Goal: Task Accomplishment & Management: Manage account settings

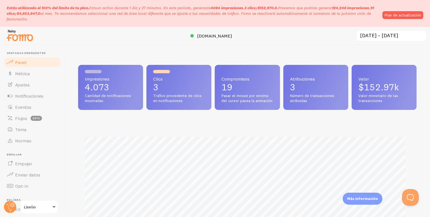
click at [190, 14] on font "al mes. Te recomendamos seleccionar una red de área local diferente que se ajus…" at bounding box center [189, 16] width 364 height 11
click at [413, 15] on font "Plan de actualización" at bounding box center [402, 15] width 36 height 5
click at [398, 13] on font "Plan de actualización" at bounding box center [402, 15] width 36 height 5
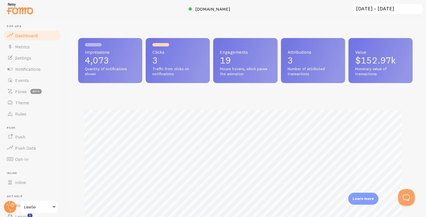
scroll to position [279658, 279475]
click at [60, 196] on header "Pop-ups Dashboard Metrics Settings Notifications Events Flows beta Theme Rules …" at bounding box center [32, 117] width 64 height 199
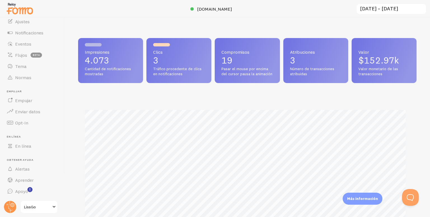
scroll to position [147, 334]
click at [388, 15] on div at bounding box center [215, 9] width 430 height 18
click at [390, 10] on input "[DATE] ~ [DATE]" at bounding box center [391, 8] width 71 height 11
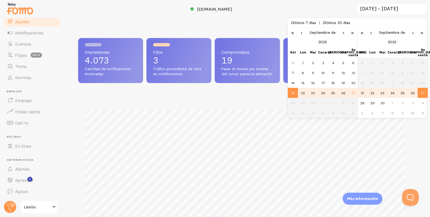
click at [38, 20] on link "Ajustes" at bounding box center [32, 21] width 58 height 11
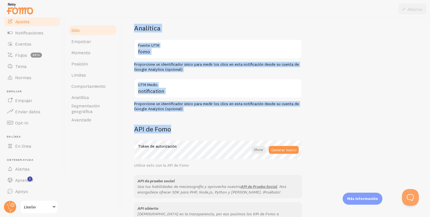
drag, startPoint x: 430, startPoint y: 47, endPoint x: 430, endPoint y: 128, distance: 81.1
click at [430, 128] on div "Configuración del sitio Configuraciones relacionadas con su sitio web LissGo Tí…" at bounding box center [275, 117] width 309 height 199
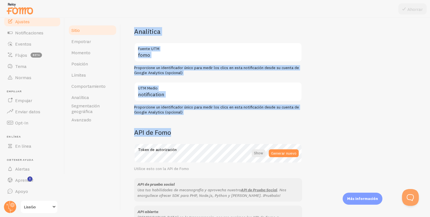
click at [410, 117] on div "LissGo Título del sitio Nombre utilizado para este sitio en la interfaz de Fomo…" at bounding box center [275, 37] width 282 height 384
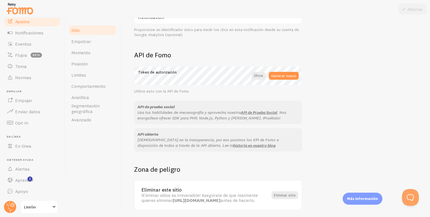
scroll to position [311, 0]
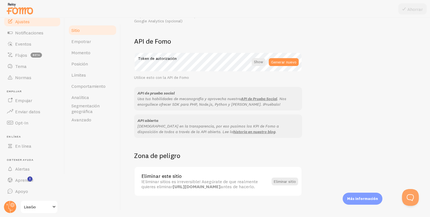
drag, startPoint x: 430, startPoint y: 140, endPoint x: 428, endPoint y: 187, distance: 47.0
click at [428, 187] on div "Configuración del sitio Configuraciones relacionadas con su sitio web LissGo Tí…" at bounding box center [275, 117] width 309 height 199
click at [81, 117] on font "Avanzado" at bounding box center [81, 120] width 20 height 6
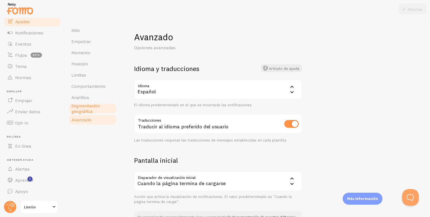
click at [85, 110] on font "Segmentación geográfica" at bounding box center [85, 108] width 28 height 11
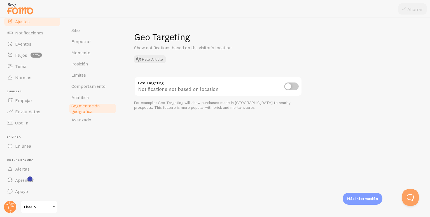
click at [85, 110] on font "Segmentación geográfica" at bounding box center [85, 108] width 28 height 11
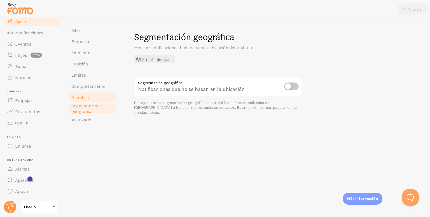
click at [78, 96] on font "Analítica" at bounding box center [80, 98] width 18 height 6
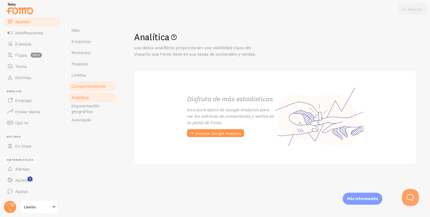
click at [84, 88] on font "Comportamiento" at bounding box center [88, 86] width 34 height 6
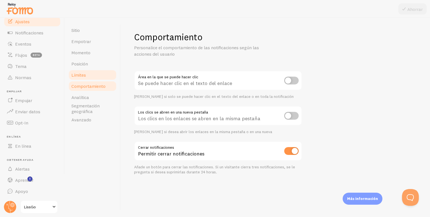
click at [86, 79] on link "Límites" at bounding box center [92, 74] width 49 height 11
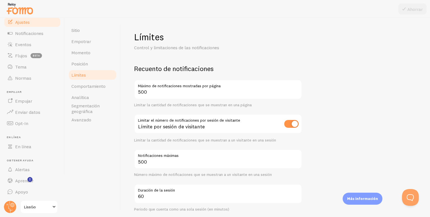
scroll to position [36, 0]
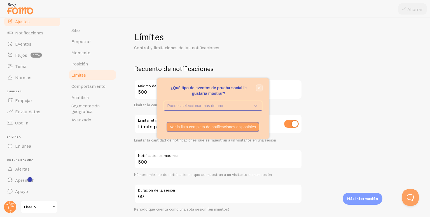
click at [260, 86] on button "cerca," at bounding box center [259, 88] width 6 height 6
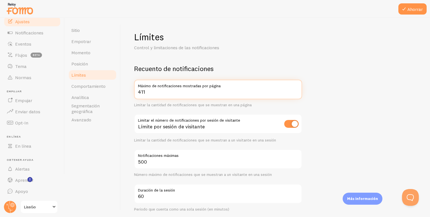
click at [296, 94] on input "411" at bounding box center [218, 90] width 168 height 20
click at [296, 94] on input "369" at bounding box center [218, 90] width 168 height 20
click at [296, 94] on input "231" at bounding box center [218, 90] width 168 height 20
click at [154, 94] on input "231" at bounding box center [218, 90] width 168 height 20
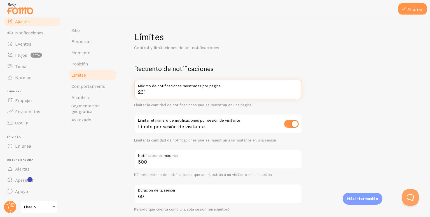
click at [154, 94] on input "231" at bounding box center [218, 90] width 168 height 20
type input "30"
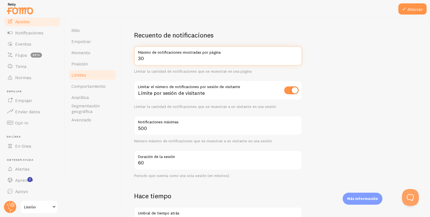
drag, startPoint x: 430, startPoint y: 82, endPoint x: 430, endPoint y: 98, distance: 15.7
click at [430, 98] on div "Límites Control y limitaciones de las notificaciones Recuento de notificaciones…" at bounding box center [275, 117] width 309 height 199
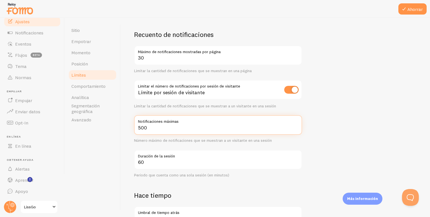
click at [150, 128] on input "500" at bounding box center [218, 125] width 168 height 20
type input "20"
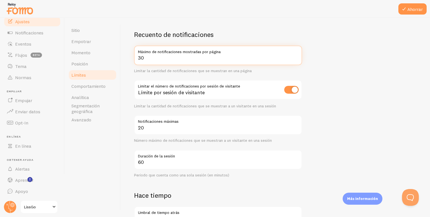
click at [145, 55] on input "30" at bounding box center [218, 56] width 168 height 20
type input "20"
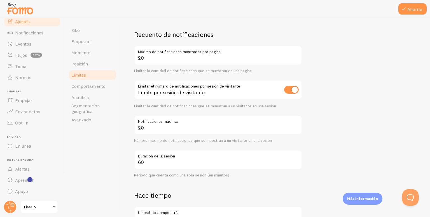
click at [354, 52] on form "Recuento de notificaciones 20 Máximo de notificaciones mostradas por página Lim…" at bounding box center [275, 195] width 282 height 330
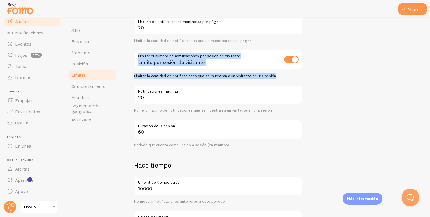
scroll to position [66, 0]
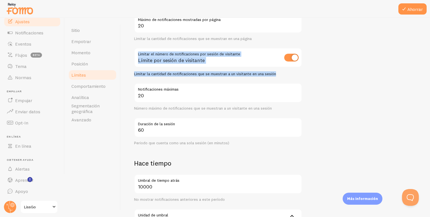
drag, startPoint x: 430, startPoint y: 67, endPoint x: 430, endPoint y: 83, distance: 15.1
click at [430, 83] on div "Límites Control y limitaciones de las notificaciones Recuento de notificaciones…" at bounding box center [275, 117] width 309 height 199
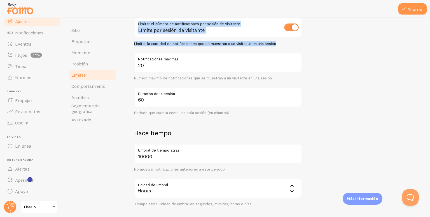
scroll to position [100, 0]
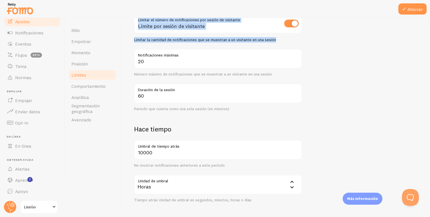
drag, startPoint x: 430, startPoint y: 109, endPoint x: 430, endPoint y: 125, distance: 15.7
click at [430, 125] on div "Límites Control y limitaciones de las notificaciones Recuento de notificaciones…" at bounding box center [275, 117] width 309 height 199
click at [355, 116] on form "Recuento de notificaciones 20 Máximo de notificaciones mostradas por página Lim…" at bounding box center [275, 129] width 282 height 330
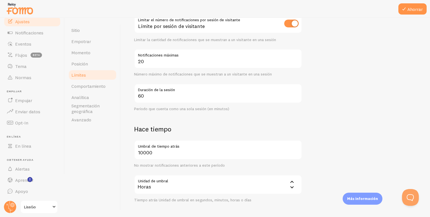
click at [184, 149] on label "Umbral de tiempo atrás" at bounding box center [218, 145] width 168 height 10
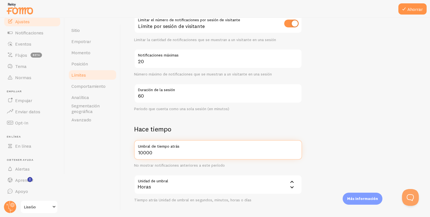
click at [184, 149] on input "10000" at bounding box center [218, 150] width 168 height 20
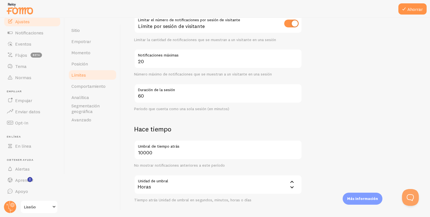
click at [321, 110] on form "Recuento de notificaciones 20 Máximo de notificaciones mostradas por página Lim…" at bounding box center [275, 129] width 282 height 330
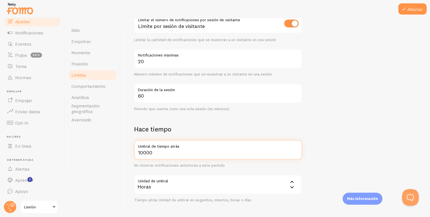
click at [256, 154] on input "10000" at bounding box center [218, 150] width 168 height 20
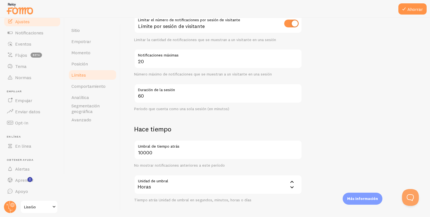
click at [350, 110] on form "Recuento de notificaciones 20 Máximo de notificaciones mostradas por página Lim…" at bounding box center [275, 129] width 282 height 330
click at [406, 8] on icon at bounding box center [403, 9] width 7 height 7
click at [89, 89] on font "Comportamiento" at bounding box center [88, 86] width 34 height 6
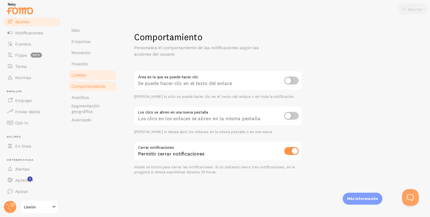
click at [85, 74] on font "Límites" at bounding box center [78, 75] width 15 height 6
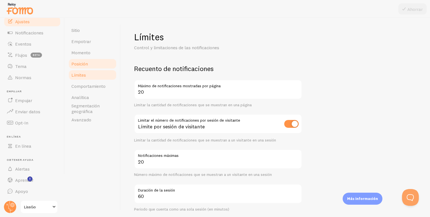
click at [87, 61] on font "Posición" at bounding box center [79, 64] width 17 height 6
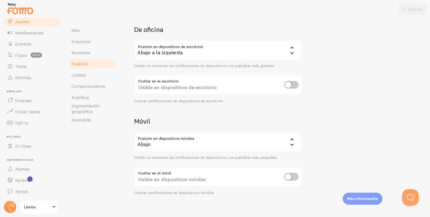
drag, startPoint x: 430, startPoint y: 69, endPoint x: 430, endPoint y: 100, distance: 31.3
click at [430, 100] on div "Dispositivos y posición Colocación de notificaciones en dispositivos móviles y …" at bounding box center [275, 117] width 309 height 199
click at [370, 86] on div "Dispositivos y posición Colocación de notificaciones en dispositivos móviles y …" at bounding box center [275, 92] width 282 height 203
click at [94, 49] on link "Momento" at bounding box center [92, 52] width 49 height 11
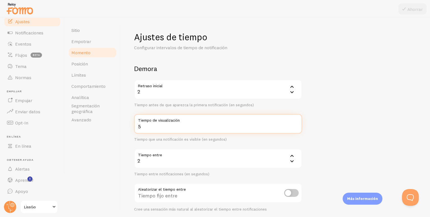
click at [171, 125] on input "5" at bounding box center [218, 124] width 168 height 20
type input "6"
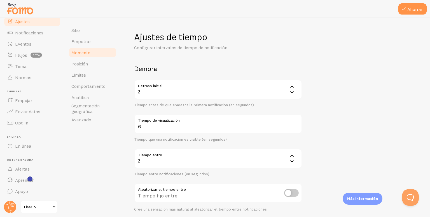
click at [387, 73] on form "Demora Retraso inicial 2 2 1 2 3 4 5 Tiempo antes de que aparezca la primera no…" at bounding box center [275, 184] width 282 height 240
click at [411, 8] on font "Ahorrar" at bounding box center [414, 9] width 15 height 6
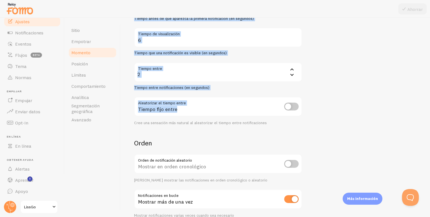
drag, startPoint x: 430, startPoint y: 79, endPoint x: 427, endPoint y: 121, distance: 42.3
click at [427, 121] on div "Ajustes de tiempo Configurar intervalos de tiempo de notificación Demora Retras…" at bounding box center [275, 117] width 309 height 199
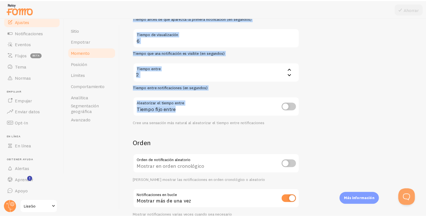
scroll to position [69, 0]
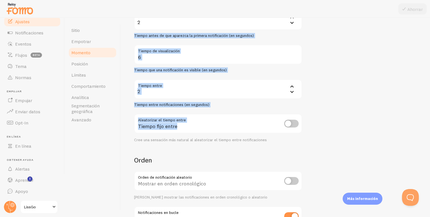
click at [406, 116] on form "Demora Retraso inicial 2 2 1 2 3 4 5 Tiempo antes de que aparezca la primera no…" at bounding box center [275, 115] width 282 height 240
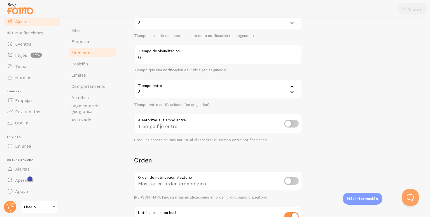
click at [28, 209] on font "LissGo" at bounding box center [30, 207] width 12 height 5
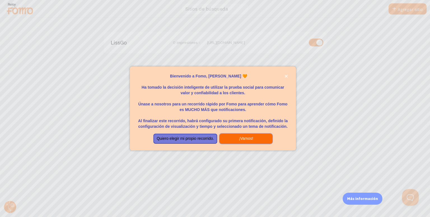
click at [245, 137] on font "¡Vamos!" at bounding box center [246, 138] width 14 height 4
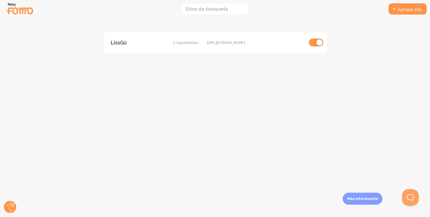
click at [172, 40] on div "LissGo 0 impresiones -" at bounding box center [156, 42] width 90 height 5
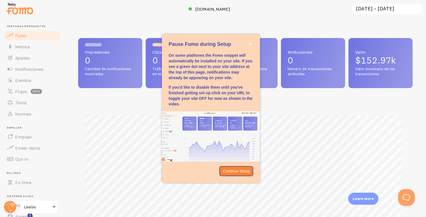
scroll to position [147, 330]
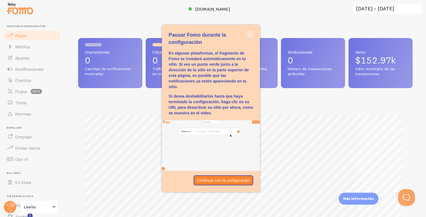
click at [250, 35] on icon "cerca," at bounding box center [249, 34] width 3 height 3
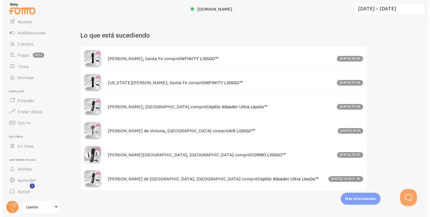
scroll to position [147, 334]
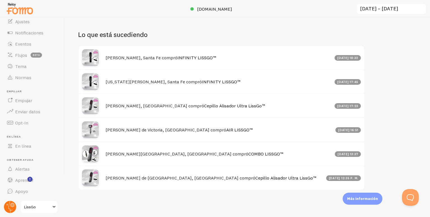
click at [12, 207] on icon at bounding box center [12, 205] width 4 height 4
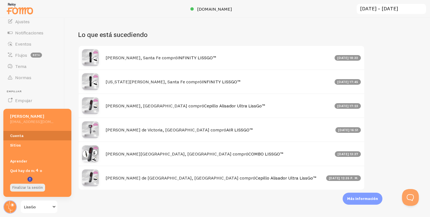
click at [28, 136] on link "Cuenta" at bounding box center [37, 135] width 68 height 9
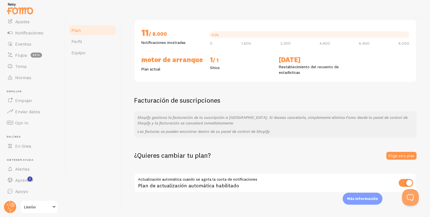
scroll to position [63, 0]
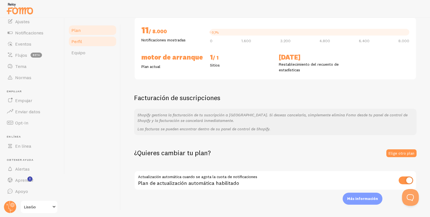
click at [83, 41] on link "Perfil" at bounding box center [92, 41] width 49 height 11
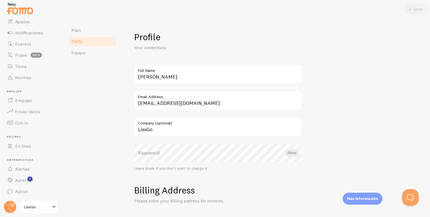
click at [83, 41] on link "Perfil" at bounding box center [92, 41] width 49 height 11
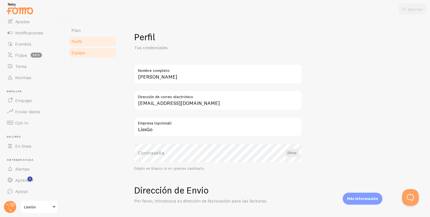
click at [84, 52] on font "Equipo" at bounding box center [78, 53] width 14 height 6
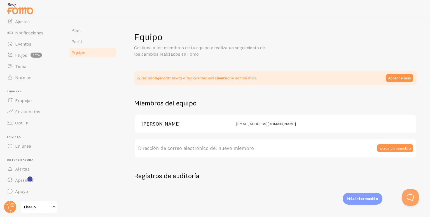
click at [84, 52] on font "Equipo" at bounding box center [78, 53] width 14 height 6
click at [96, 32] on link "Plan" at bounding box center [92, 30] width 49 height 11
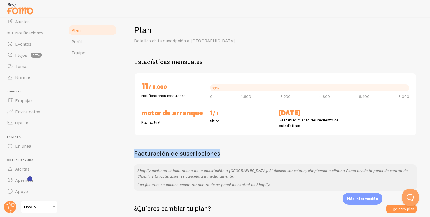
scroll to position [8, 0]
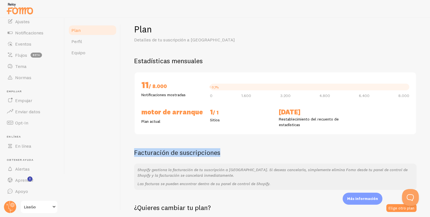
drag, startPoint x: 430, startPoint y: 139, endPoint x: 428, endPoint y: 144, distance: 6.0
click at [428, 144] on div "Plan Detalles de tu suscripción a Fomo Estadísticas mensuales 11 / 8.000 Notifi…" at bounding box center [275, 117] width 309 height 199
click at [364, 136] on div "Plan Detalles de tu suscripción a Fomo Estadísticas mensuales 11 / 8.000 Notifi…" at bounding box center [275, 135] width 282 height 222
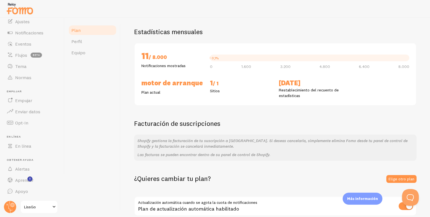
scroll to position [48, 0]
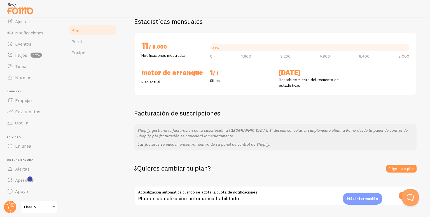
drag, startPoint x: 430, startPoint y: 57, endPoint x: 426, endPoint y: 86, distance: 29.0
click at [426, 86] on div "Plan Detalles de tu suscripción a Fomo Estadísticas mensuales 11 / 8.000 Notifi…" at bounding box center [275, 117] width 309 height 199
click at [359, 94] on div "11 / 8.000 Notificaciones mostradas 0,1% 0 1.600 3.200 4.800 6.400 8.000 Motor …" at bounding box center [275, 63] width 282 height 63
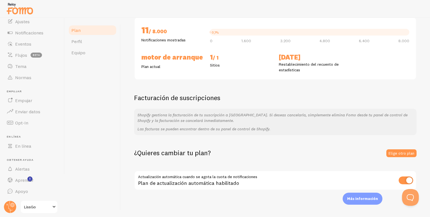
drag, startPoint x: 430, startPoint y: 76, endPoint x: 426, endPoint y: 107, distance: 31.5
click at [426, 107] on div "Plan Detalles de tu suscripción a Fomo Estadísticas mensuales 11 / 8.000 Notifi…" at bounding box center [275, 117] width 309 height 199
click at [318, 133] on div "Shopify gestiona la facturación de tu suscripción a Fomo. Si deseas cancelarla,…" at bounding box center [275, 122] width 282 height 26
click at [403, 155] on link "Elige otro plan" at bounding box center [401, 153] width 30 height 8
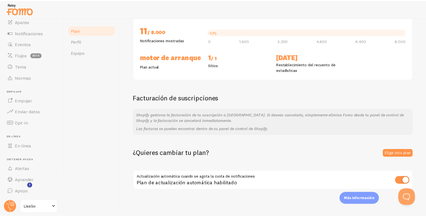
scroll to position [0, 0]
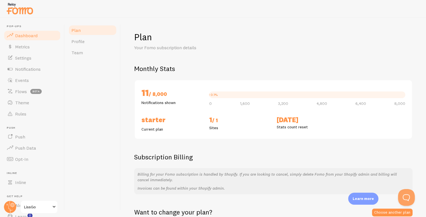
click at [39, 36] on link "Dashboard" at bounding box center [32, 35] width 58 height 11
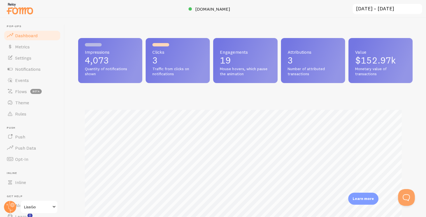
scroll to position [147, 330]
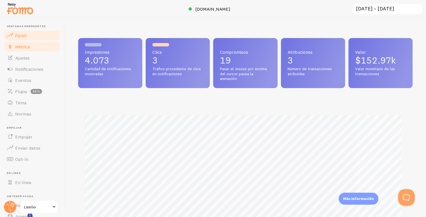
click at [29, 46] on font "Métrica" at bounding box center [22, 47] width 15 height 6
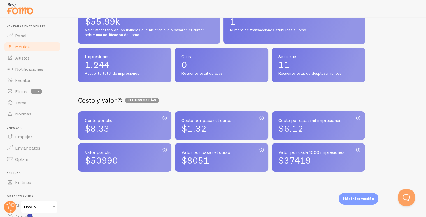
scroll to position [149, 0]
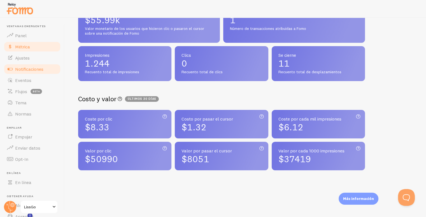
click at [18, 67] on font "Notificaciones" at bounding box center [29, 69] width 28 height 6
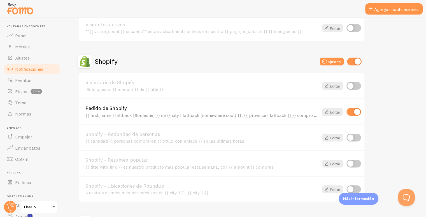
scroll to position [165, 0]
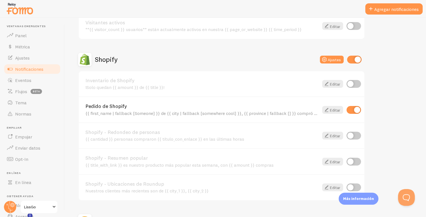
click at [355, 106] on input "checkbox" at bounding box center [353, 110] width 15 height 8
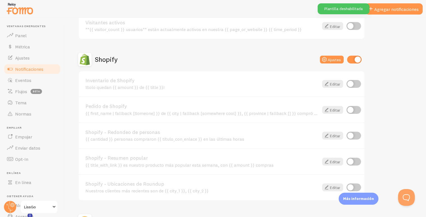
click at [356, 106] on input "checkbox" at bounding box center [353, 110] width 15 height 8
checkbox input "true"
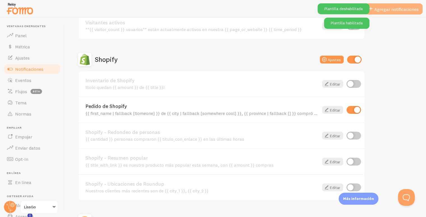
click at [401, 11] on font "Agregar notificaciones" at bounding box center [396, 9] width 44 height 6
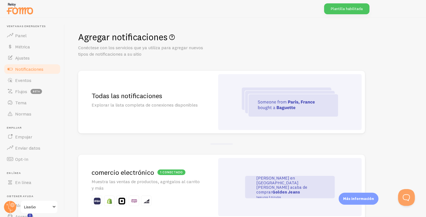
click at [34, 66] on font "Notificaciones" at bounding box center [29, 69] width 28 height 6
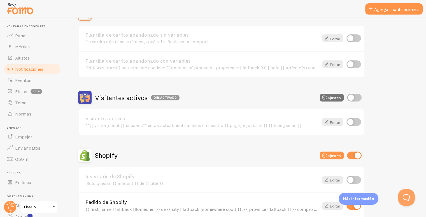
scroll to position [107, 0]
